Goal: Transaction & Acquisition: Purchase product/service

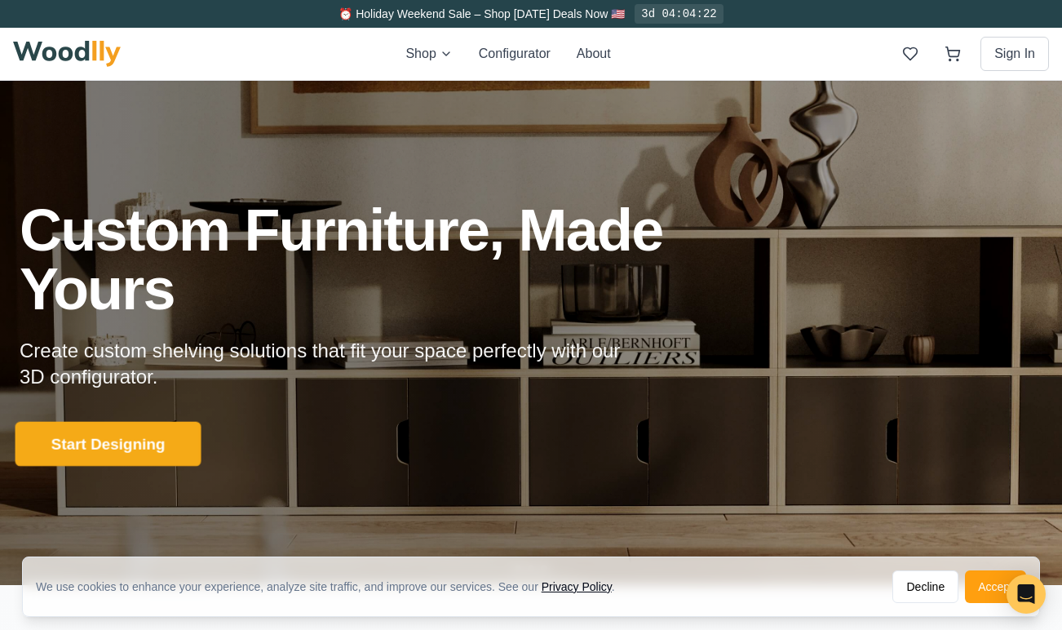
click at [103, 453] on button "Start Designing" at bounding box center [109, 443] width 186 height 45
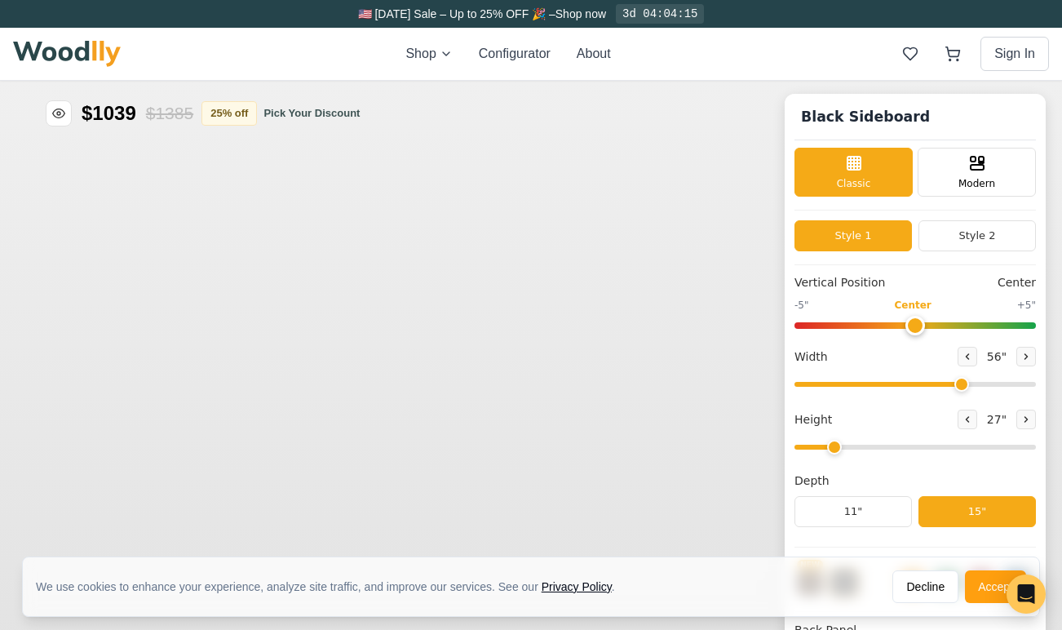
type input "56"
type input "2"
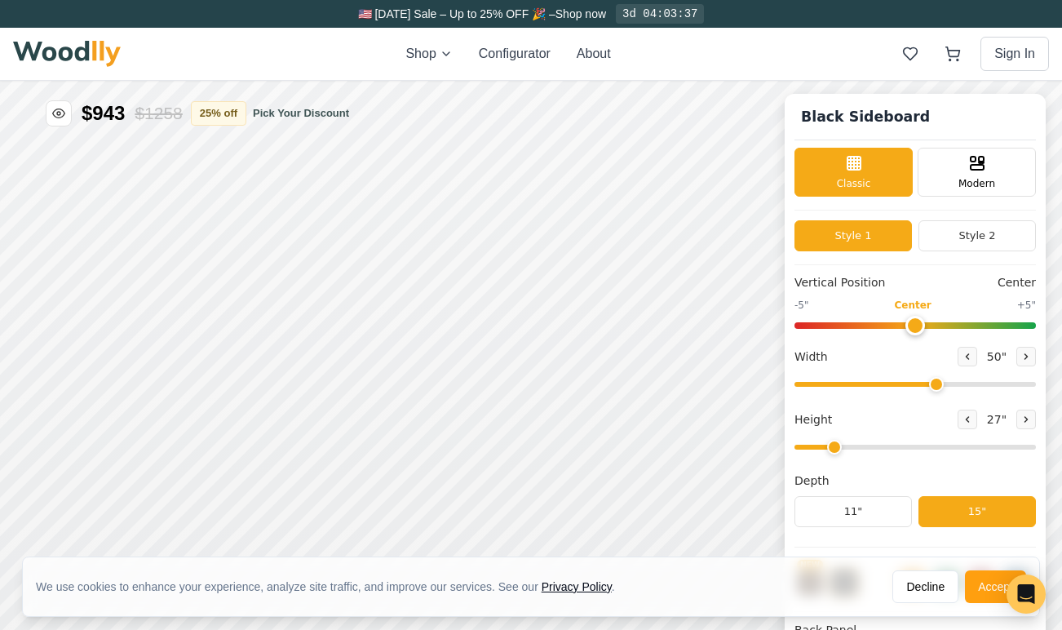
drag, startPoint x: 960, startPoint y: 387, endPoint x: 933, endPoint y: 365, distance: 34.8
type input "50"
click at [933, 382] on input "range" at bounding box center [916, 384] width 242 height 5
type input "0"
drag, startPoint x: 915, startPoint y: 319, endPoint x: 905, endPoint y: 312, distance: 12.2
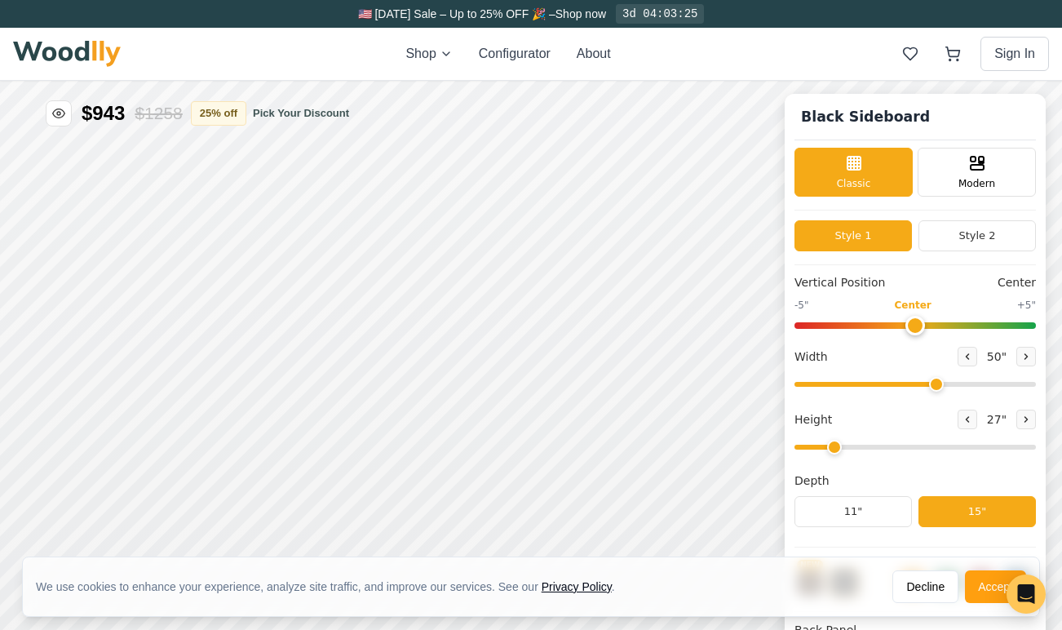
click at [905, 322] on input "range" at bounding box center [916, 325] width 242 height 7
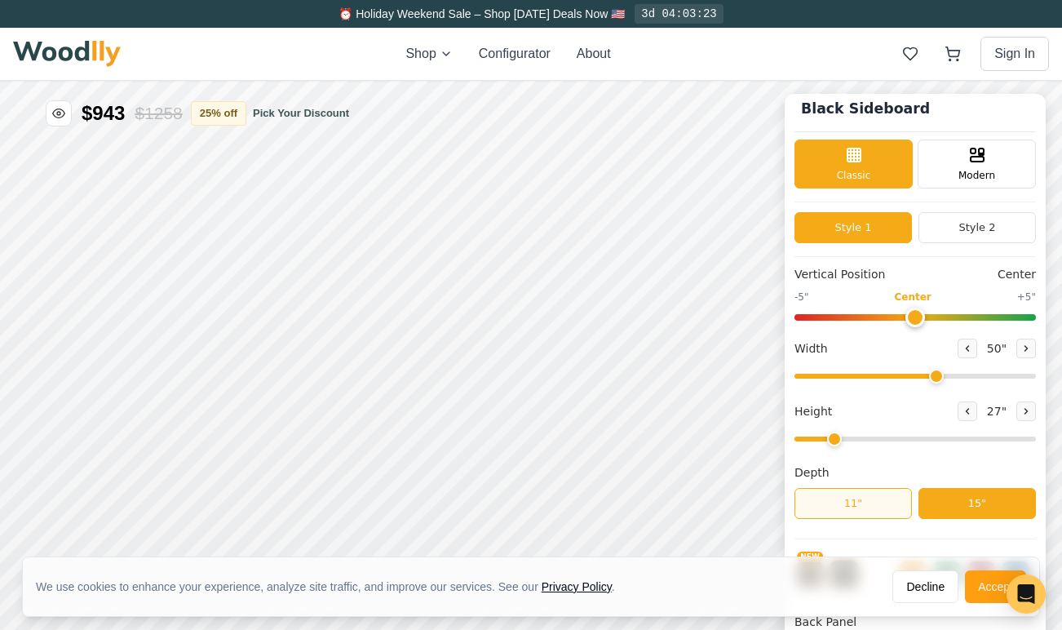
click at [846, 506] on button "11"" at bounding box center [853, 503] width 117 height 31
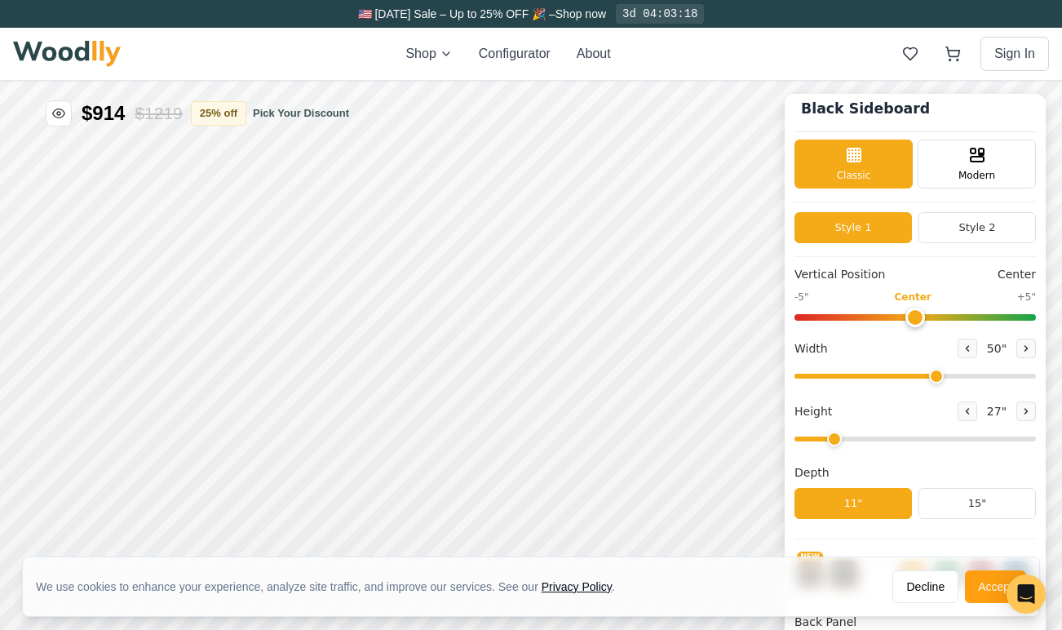
scroll to position [0, 0]
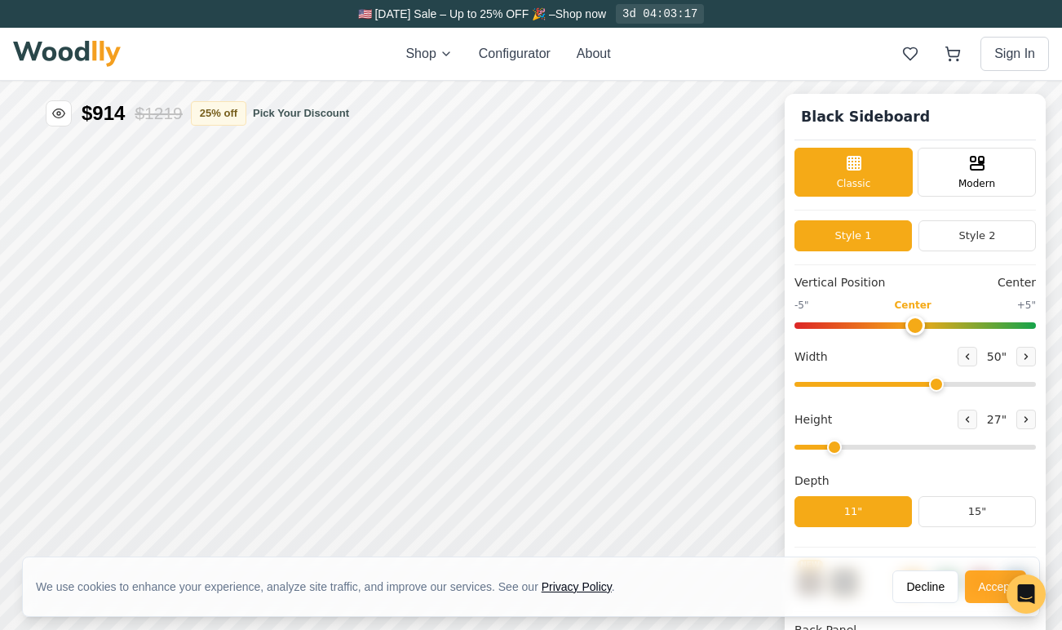
click at [979, 588] on button "Accept" at bounding box center [995, 586] width 61 height 33
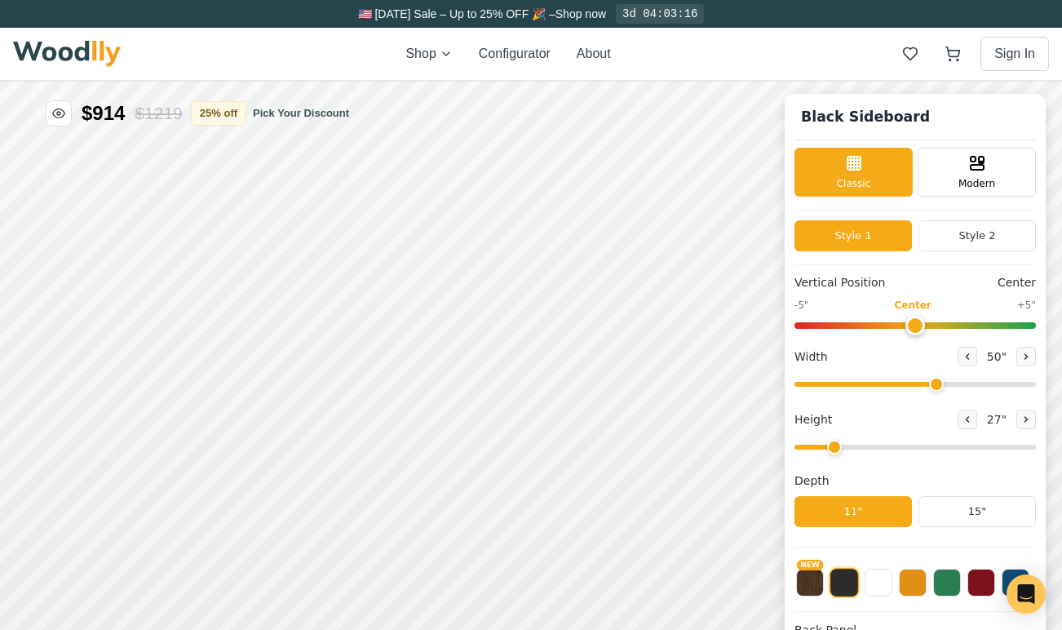
scroll to position [10, 0]
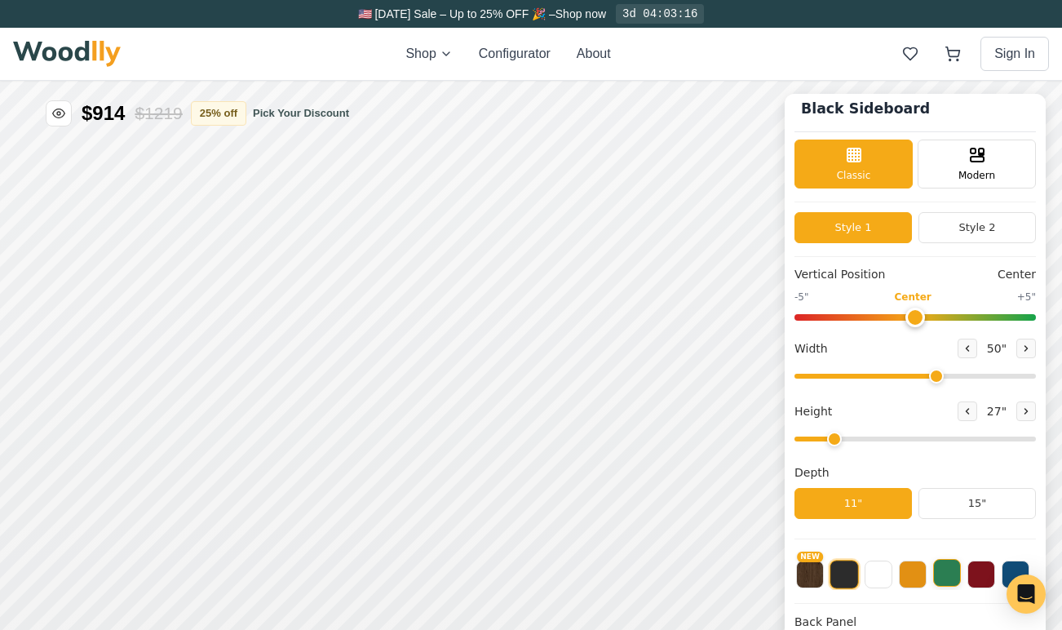
click at [937, 570] on button at bounding box center [947, 573] width 28 height 28
click at [916, 582] on button at bounding box center [913, 573] width 28 height 28
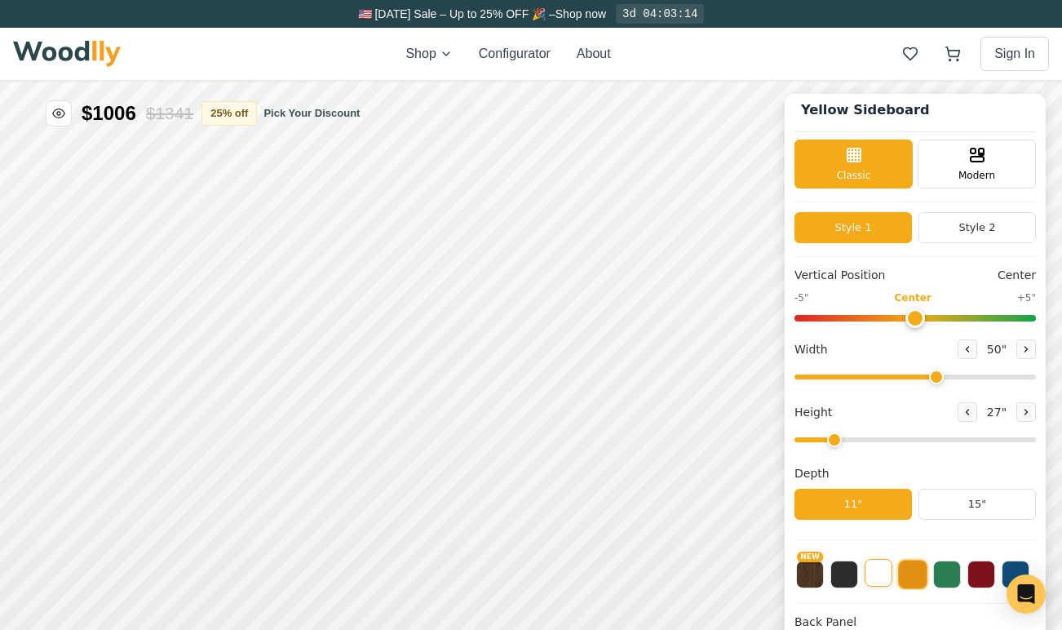
click at [885, 579] on button at bounding box center [879, 573] width 28 height 28
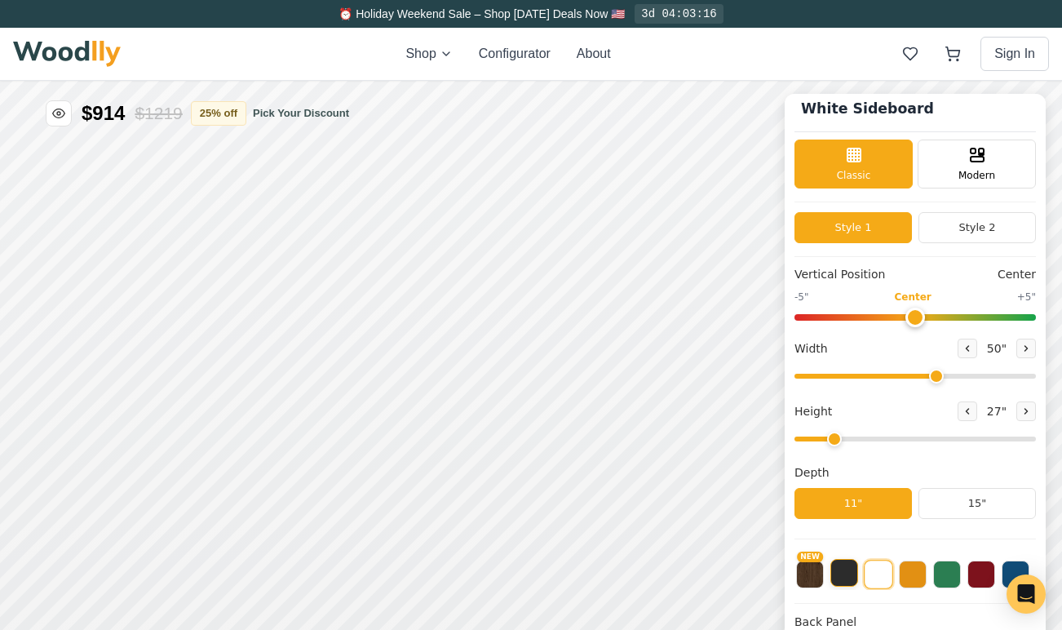
click at [847, 580] on button at bounding box center [845, 573] width 28 height 28
click at [950, 574] on button at bounding box center [947, 573] width 28 height 28
click at [986, 574] on button at bounding box center [982, 573] width 28 height 28
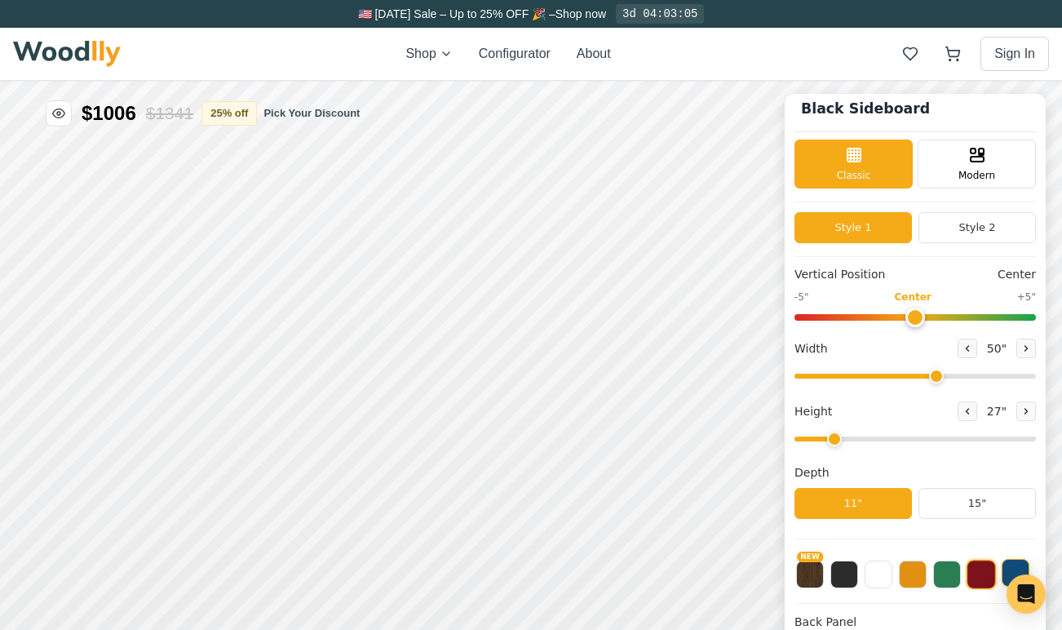
click at [1016, 570] on button at bounding box center [1016, 573] width 28 height 28
click at [946, 575] on button at bounding box center [947, 573] width 28 height 28
click at [912, 578] on button at bounding box center [913, 573] width 28 height 28
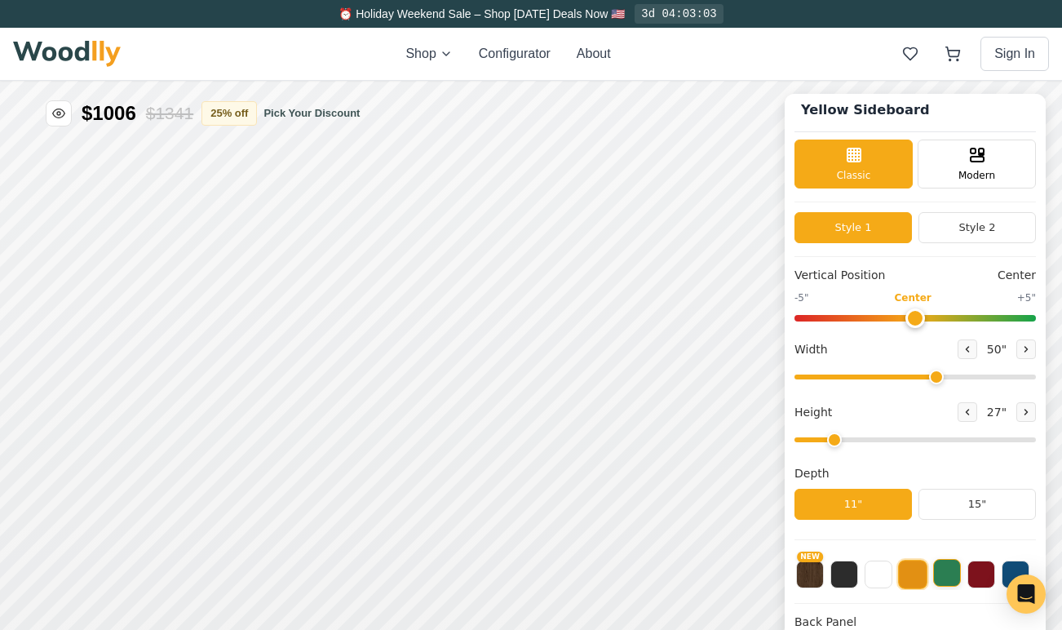
click at [958, 574] on button at bounding box center [947, 573] width 28 height 28
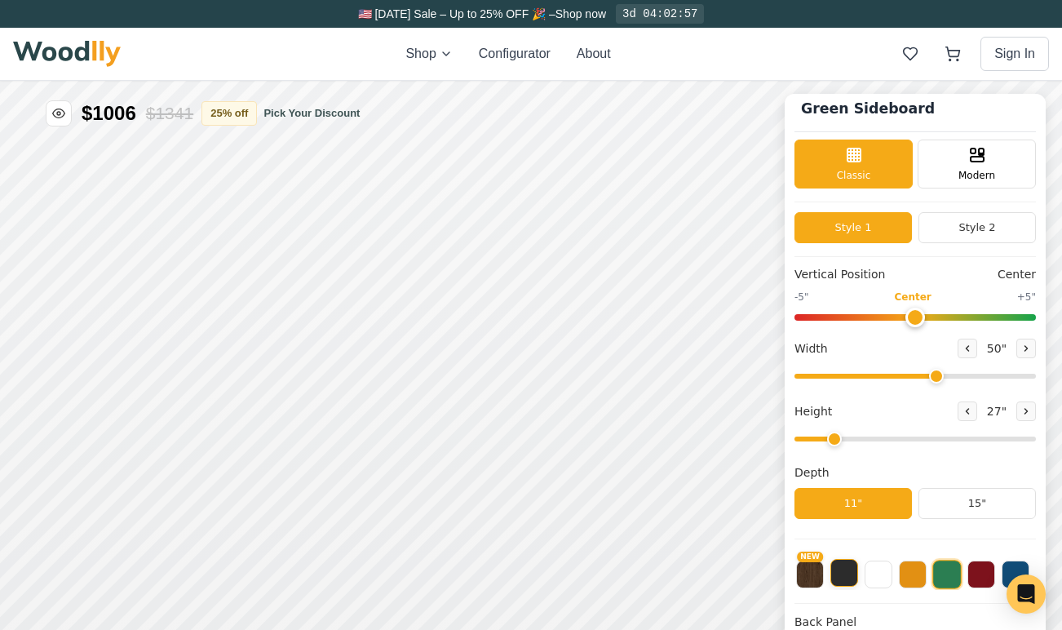
click at [848, 580] on button at bounding box center [845, 573] width 28 height 28
click at [871, 581] on button at bounding box center [879, 573] width 28 height 28
click at [976, 576] on button at bounding box center [982, 573] width 28 height 28
click at [808, 571] on button "NEW" at bounding box center [810, 573] width 28 height 28
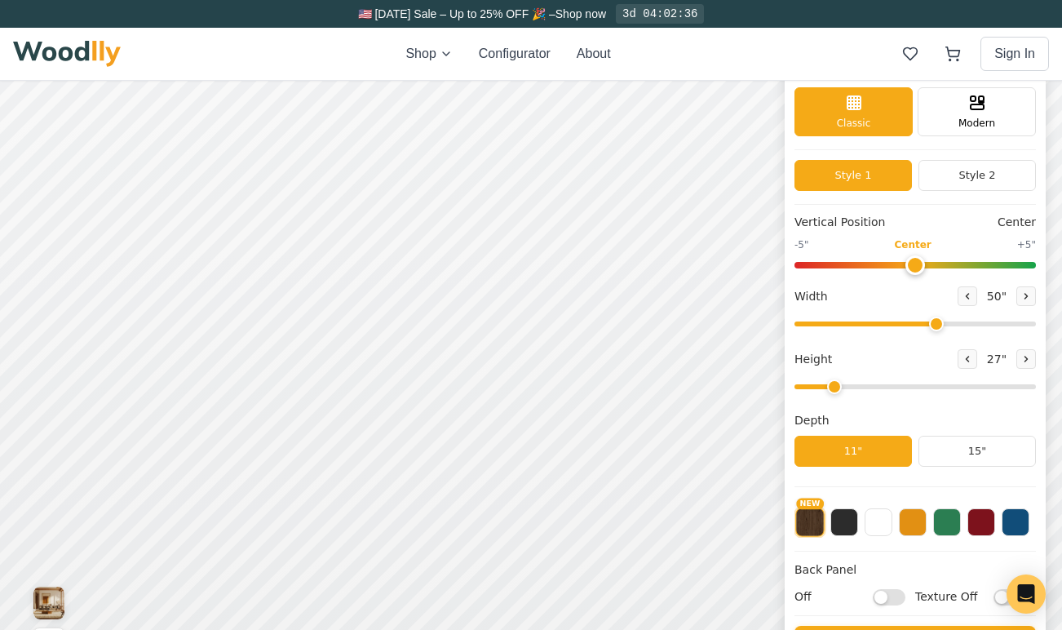
scroll to position [0, 0]
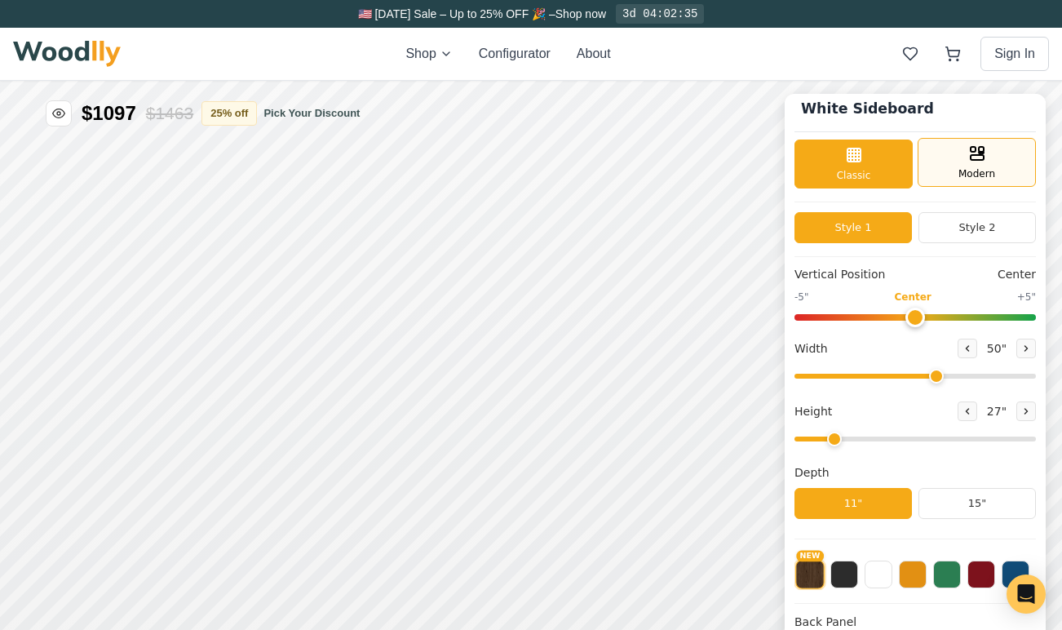
click at [1009, 150] on div "Modern" at bounding box center [977, 162] width 118 height 49
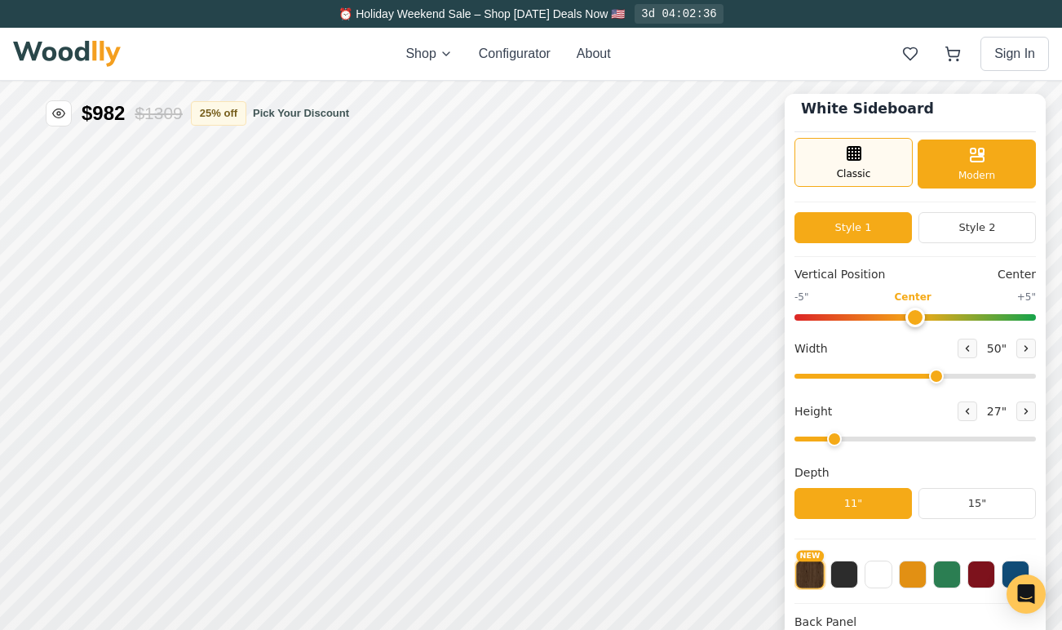
click at [837, 158] on div "Classic" at bounding box center [854, 162] width 118 height 49
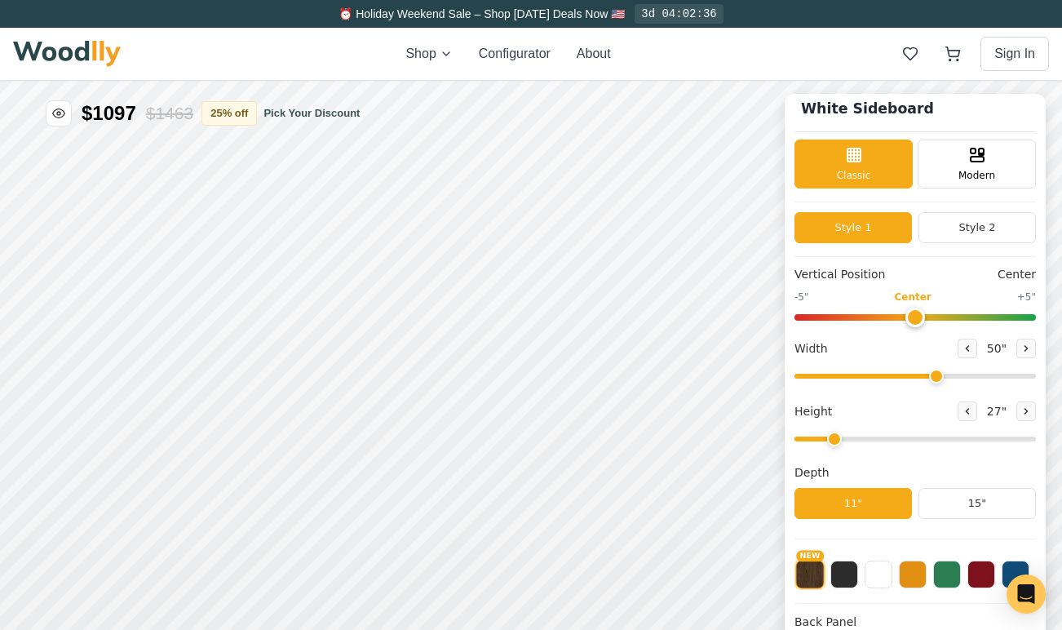
scroll to position [10, 0]
click at [959, 229] on button "Style 2" at bounding box center [977, 227] width 117 height 31
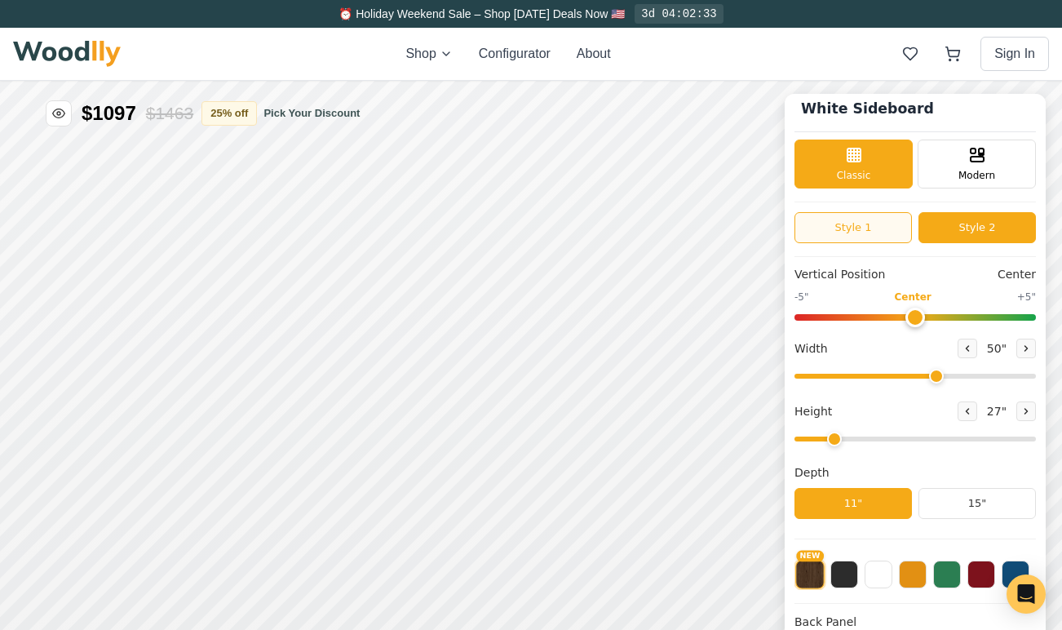
click at [862, 221] on button "Style 1" at bounding box center [853, 227] width 117 height 31
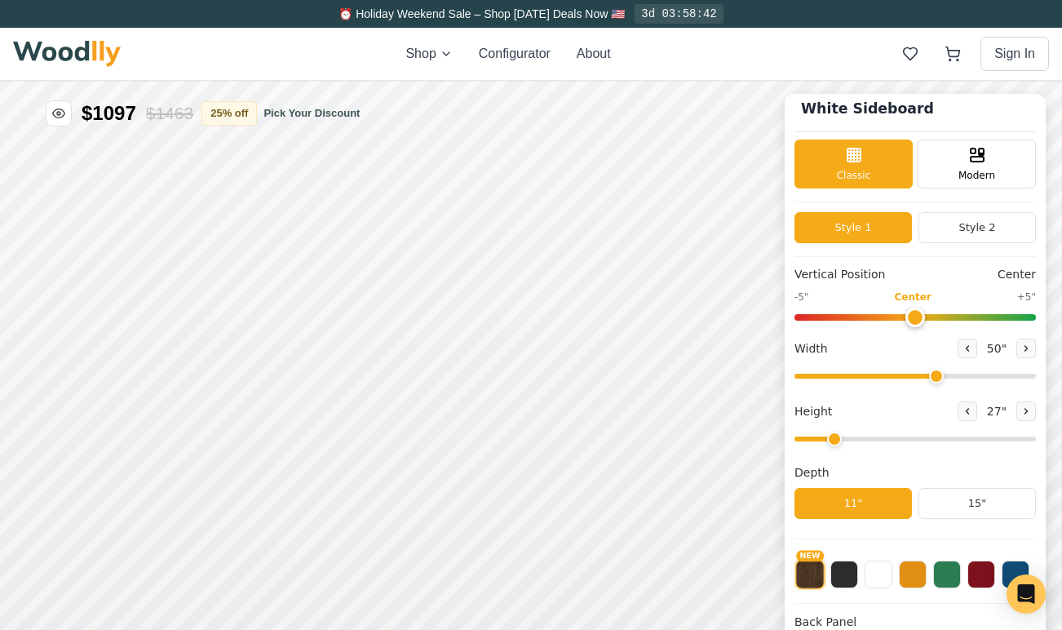
click at [69, 59] on img at bounding box center [67, 54] width 108 height 26
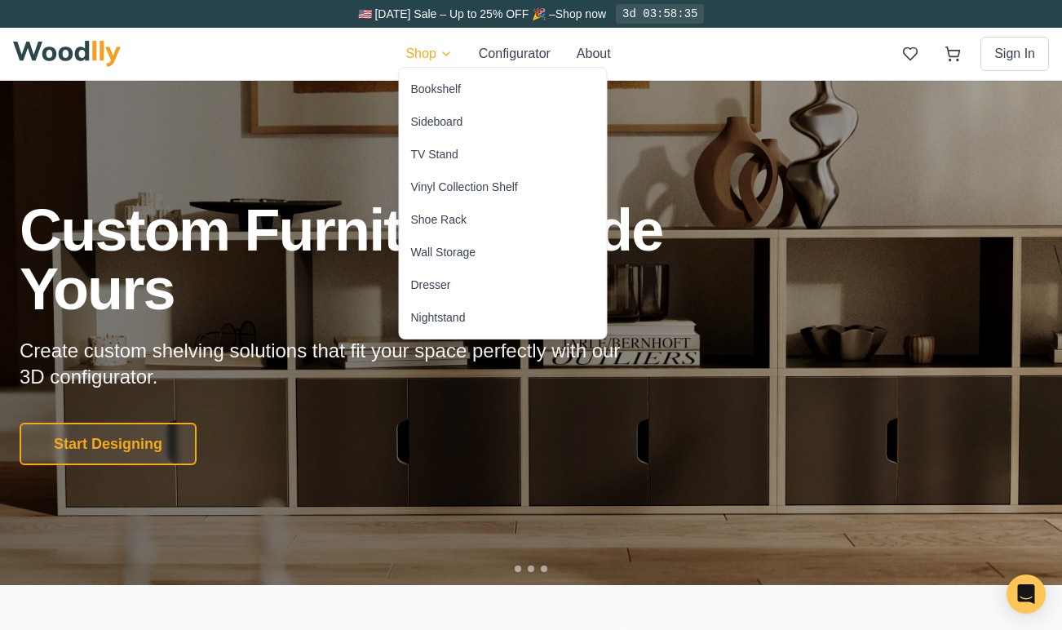
click at [451, 124] on div "Sideboard" at bounding box center [437, 121] width 52 height 16
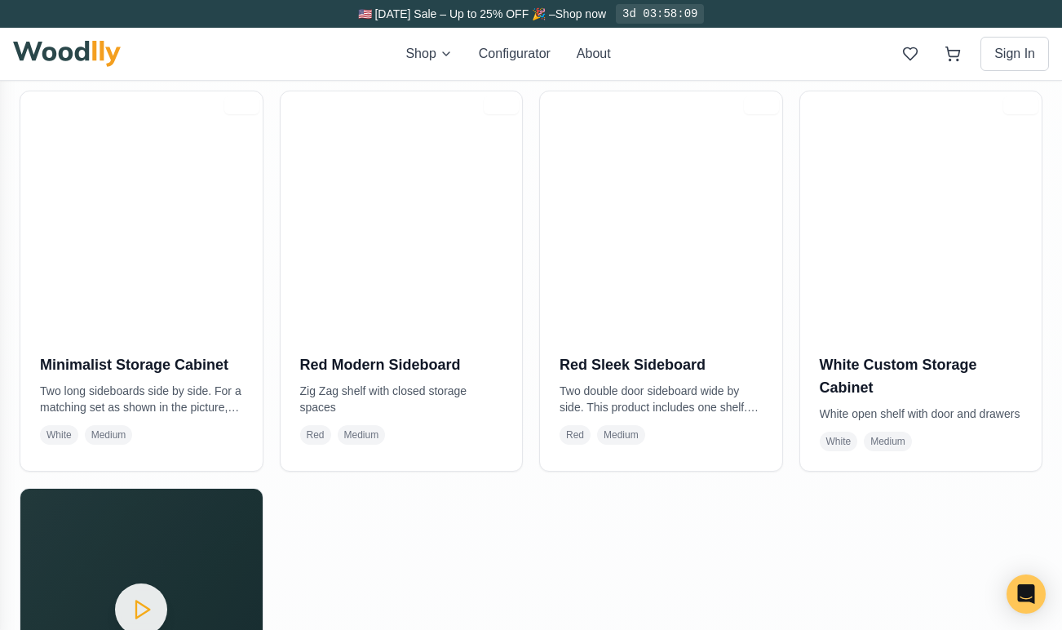
scroll to position [1252, 0]
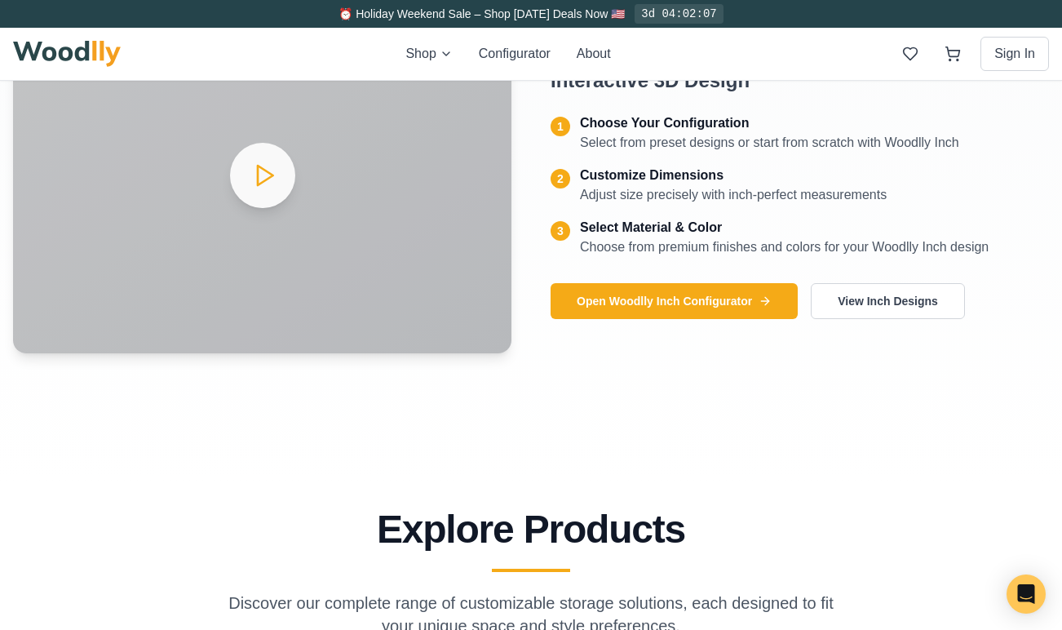
scroll to position [1351, 0]
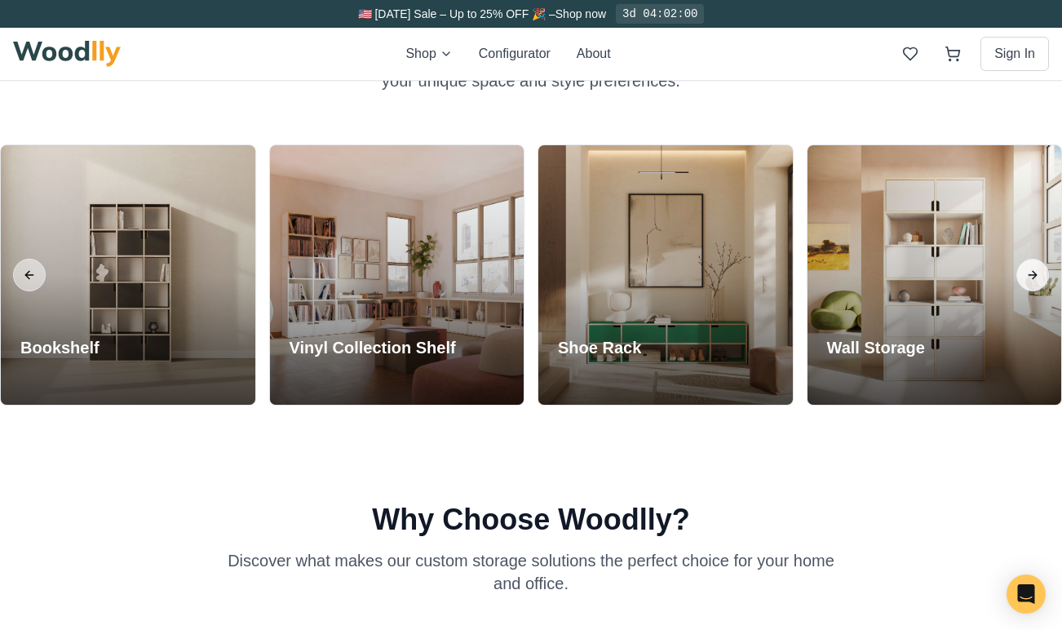
click at [1035, 281] on button "Next slide" at bounding box center [1033, 275] width 33 height 33
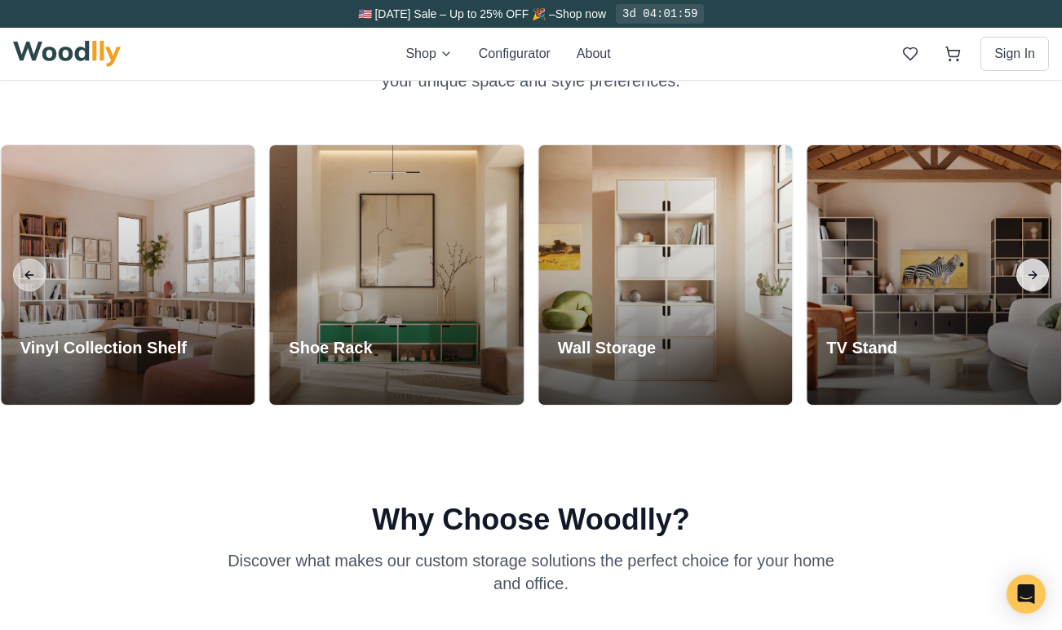
click at [1035, 281] on button "Next slide" at bounding box center [1033, 275] width 33 height 33
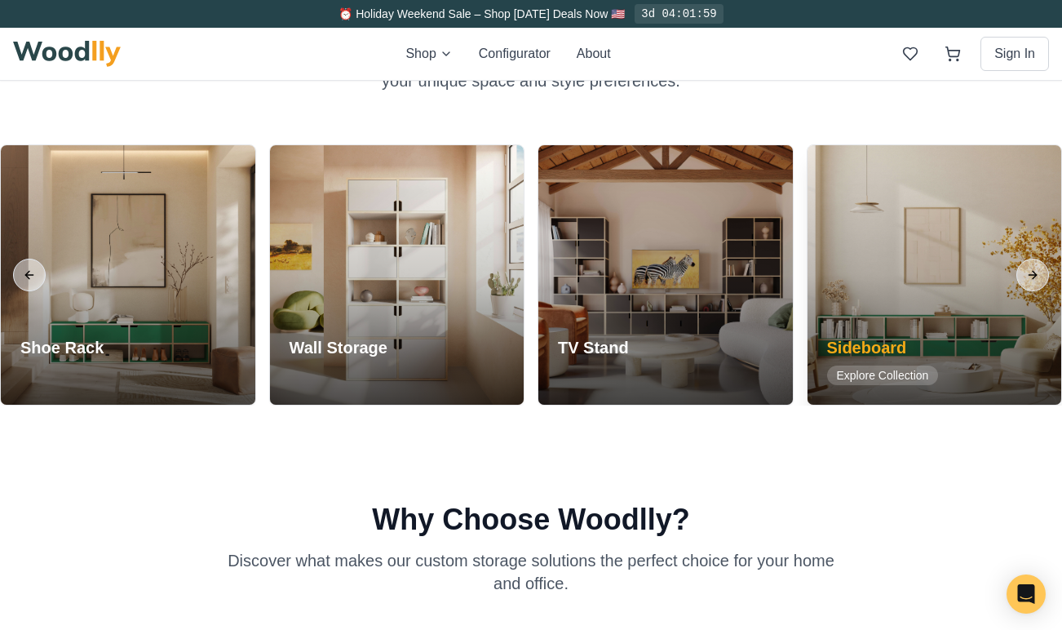
click at [924, 264] on div at bounding box center [935, 274] width 255 height 259
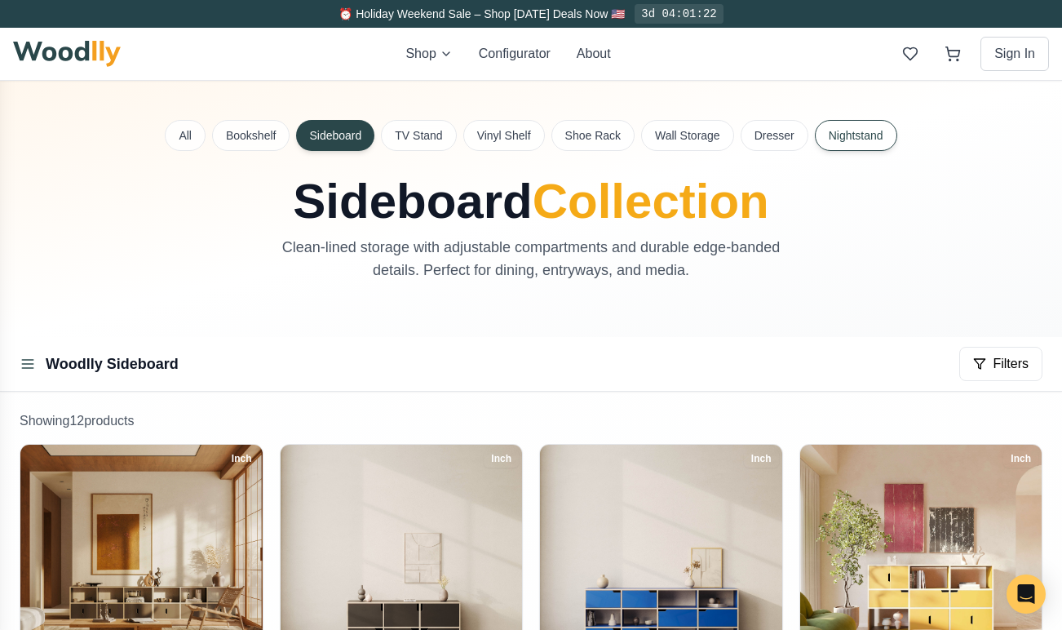
click at [861, 141] on button "Nightstand" at bounding box center [856, 135] width 82 height 31
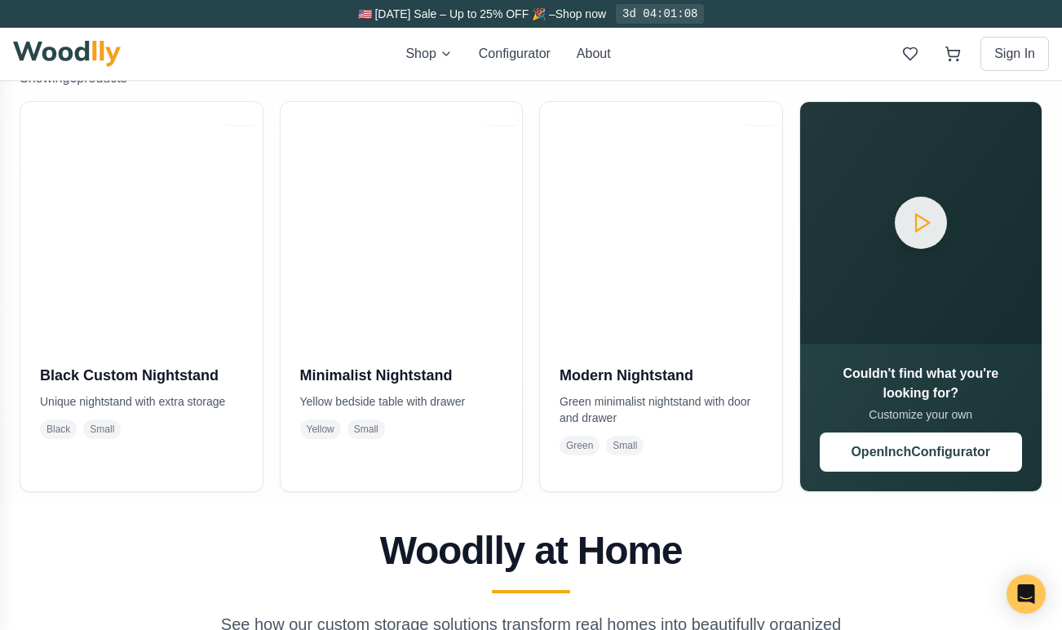
scroll to position [304, 0]
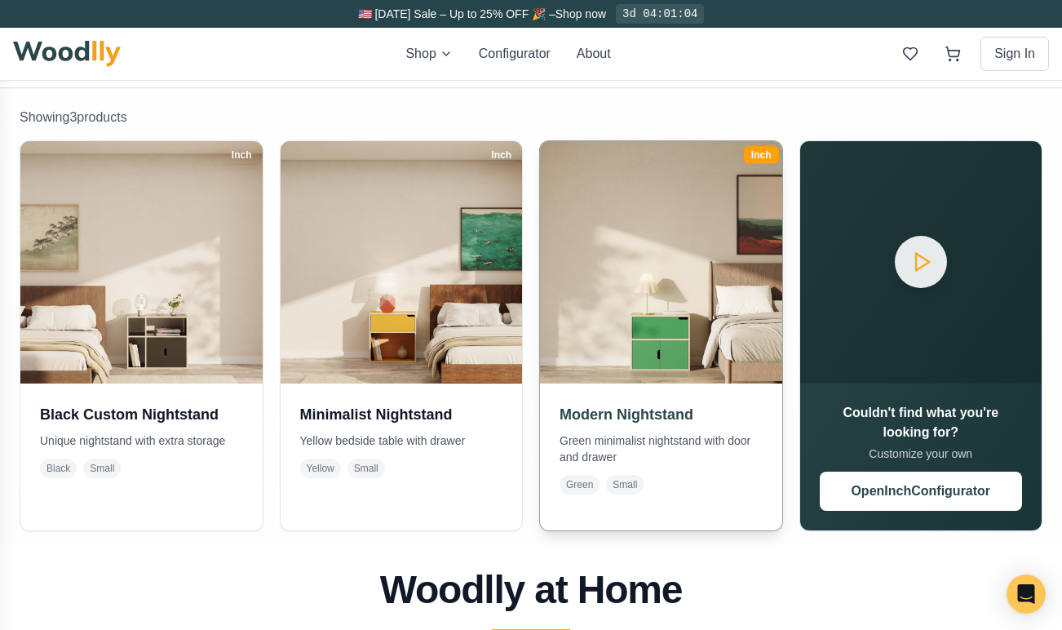
click at [698, 236] on img at bounding box center [661, 262] width 254 height 254
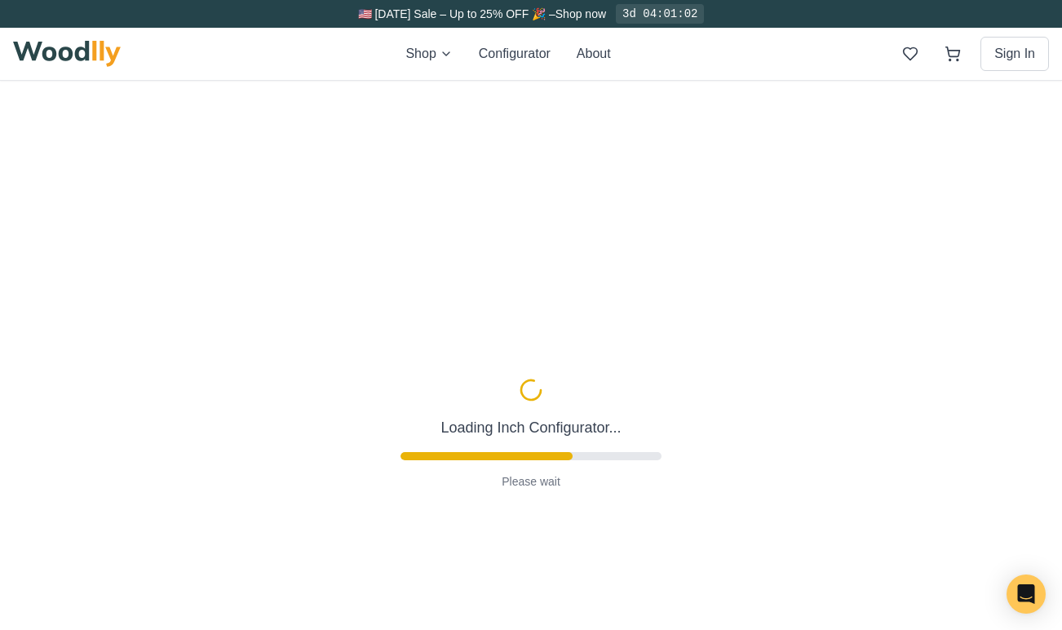
type input "2"
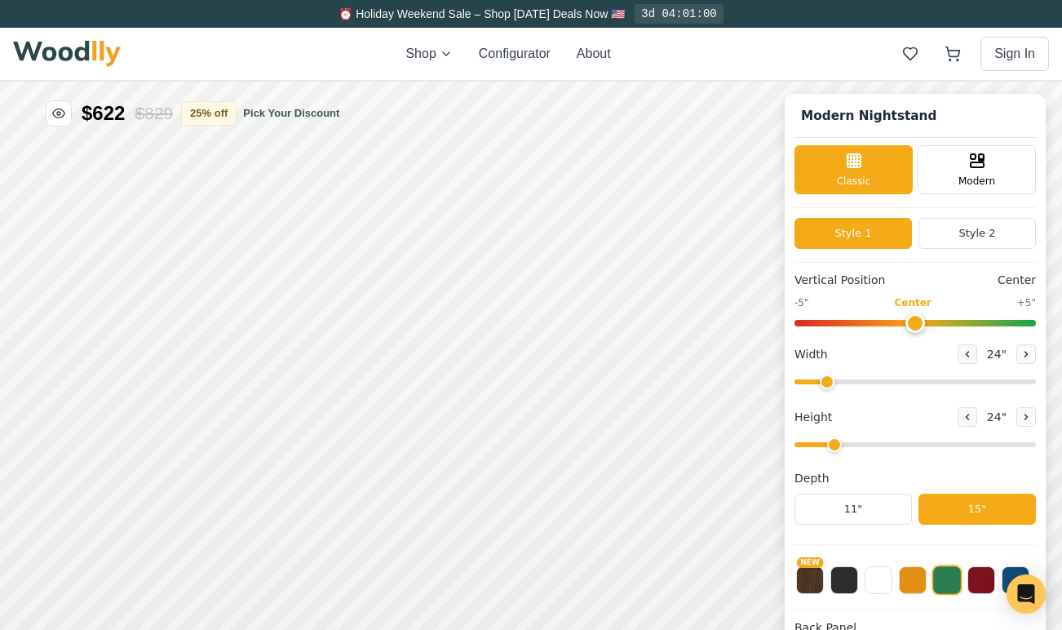
scroll to position [7, 0]
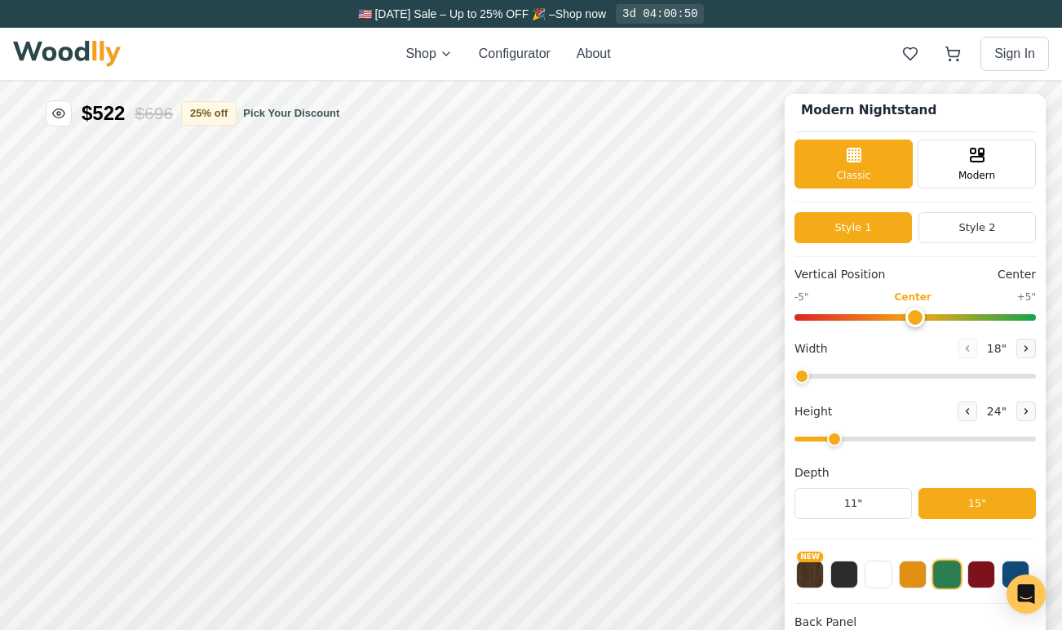
drag, startPoint x: 827, startPoint y: 376, endPoint x: 779, endPoint y: 379, distance: 48.2
type input "18"
click at [795, 379] on input "range" at bounding box center [916, 376] width 242 height 5
drag, startPoint x: 833, startPoint y: 437, endPoint x: 784, endPoint y: 410, distance: 55.9
type input "1"
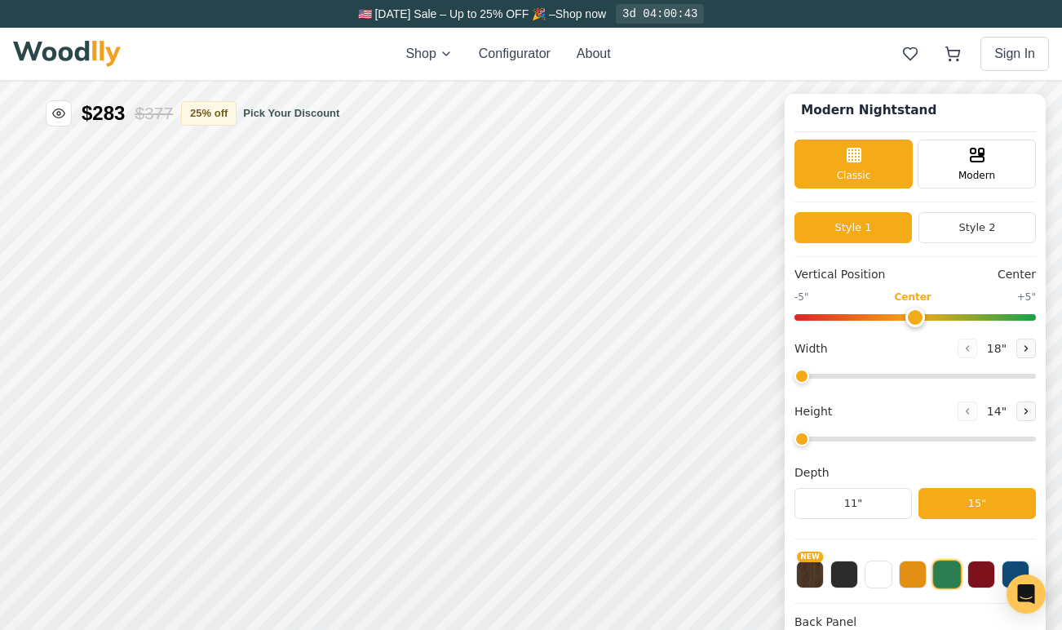
click at [795, 437] on input "range" at bounding box center [916, 439] width 242 height 5
click at [847, 619] on h4 "Back Panel" at bounding box center [916, 622] width 242 height 17
click at [915, 575] on button at bounding box center [913, 573] width 28 height 28
click at [955, 575] on button at bounding box center [947, 573] width 28 height 28
